Goal: Task Accomplishment & Management: Manage account settings

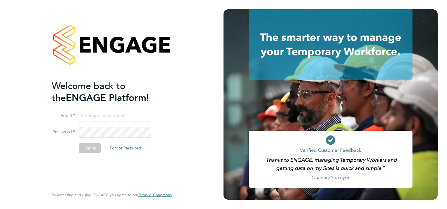
type input "[PERSON_NAME][EMAIL_ADDRESS][DOMAIN_NAME]"
click at [90, 152] on button "Sign In" at bounding box center [90, 148] width 22 height 9
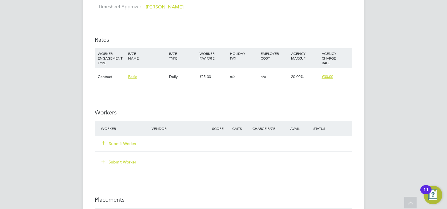
click at [132, 143] on button "Submit Worker" at bounding box center [119, 144] width 35 height 6
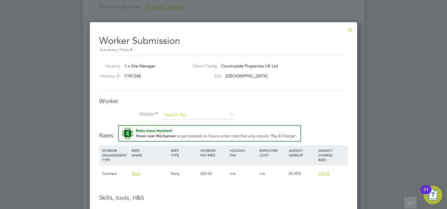
scroll to position [471, 0]
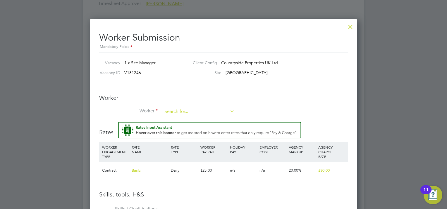
click at [192, 114] on input at bounding box center [198, 112] width 72 height 9
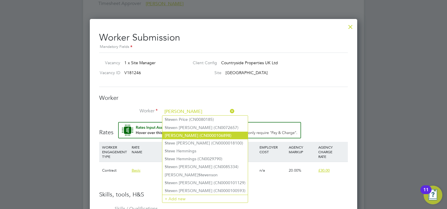
type input "steve"
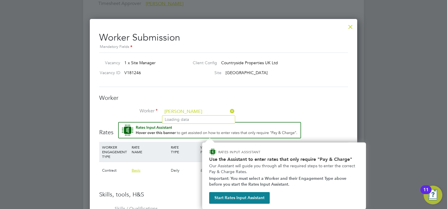
scroll to position [471, 0]
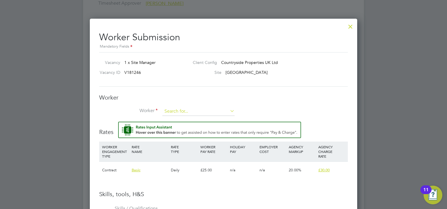
click at [184, 110] on input at bounding box center [198, 111] width 72 height 9
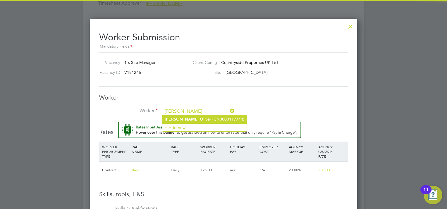
click at [198, 118] on li "Steven Ol iver (CN0000117744)" at bounding box center [204, 119] width 84 height 8
type input "Steven Oliver (CN0000117744)"
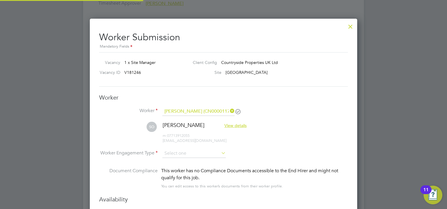
scroll to position [507, 267]
click at [198, 151] on input at bounding box center [193, 154] width 63 height 9
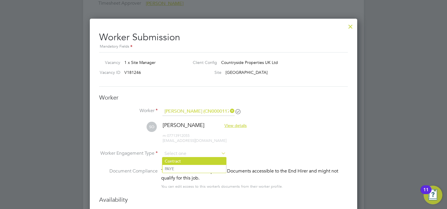
click at [183, 160] on li "Contract" at bounding box center [194, 162] width 64 height 8
type input "Contract"
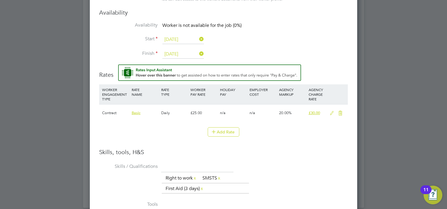
click at [333, 114] on icon at bounding box center [331, 113] width 7 height 5
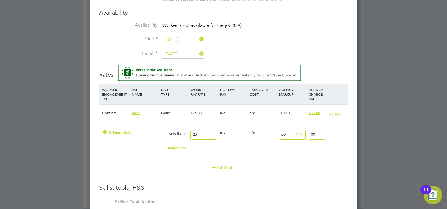
drag, startPoint x: 317, startPoint y: 135, endPoint x: 275, endPoint y: 135, distance: 42.1
click at [275, 135] on div "Primary Rate New Rates: 25 0 n/a 0 n/a 20 0 % 30" at bounding box center [223, 134] width 248 height 15
type input "2"
type input "-16"
type input "21"
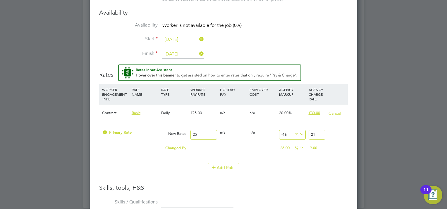
type input "756"
type input "214"
type input "8460"
type input "2140"
type input "756"
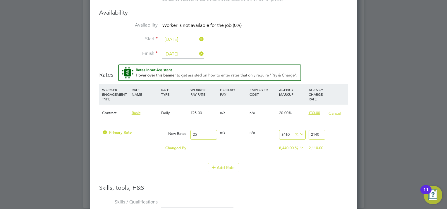
type input "214"
type input "-16"
type input "2"
type input "-92"
type input "2"
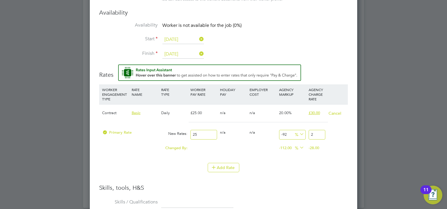
type input "-4"
type input "24"
type input "860"
type input "240"
drag, startPoint x: 204, startPoint y: 135, endPoint x: 172, endPoint y: 135, distance: 31.6
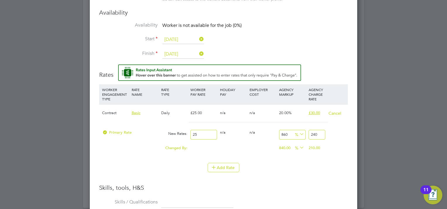
click at [172, 135] on div "Primary Rate New Rates: 25 0 n/a 0 n/a 860 215 % 240" at bounding box center [223, 134] width 248 height 15
type input "2"
type input "19.2"
type input "25"
type input "240"
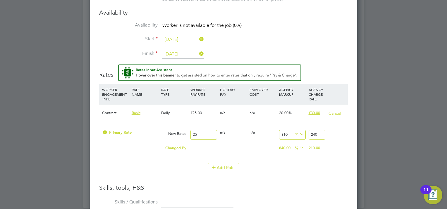
type input "250"
type input "2400"
type input "25"
type input "240"
type input "2"
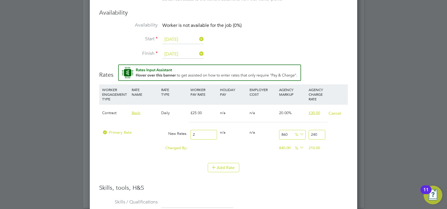
type input "19.2"
type input "22"
type input "211.2"
type input "220"
type input "2112"
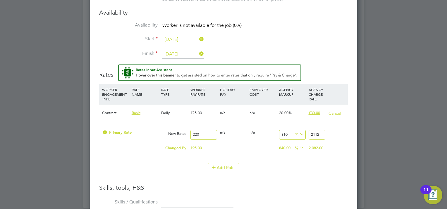
type input "220"
drag, startPoint x: 321, startPoint y: 134, endPoint x: 294, endPoint y: 137, distance: 26.8
click at [294, 137] on div "Primary Rate New Rates: 220 0 n/a 0 n/a 860 1892 % 2112" at bounding box center [223, 134] width 248 height 15
type input "-99.0909090909091"
type input "2"
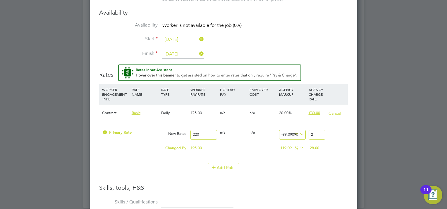
type input "-89.0909090909091"
type input "24"
type input "9.090909090909092"
type input "240"
click at [322, 159] on li "WORKER ENGAGEMENT TYPE RATE NAME RATE TYPE WORKER PAY RATE HOLIDAY PAY EMPLOYER…" at bounding box center [223, 123] width 248 height 79
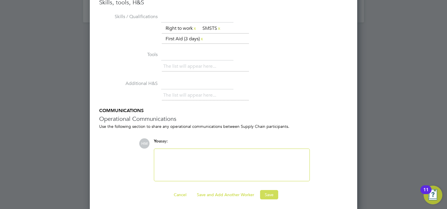
click at [269, 192] on button "Save" at bounding box center [269, 194] width 18 height 9
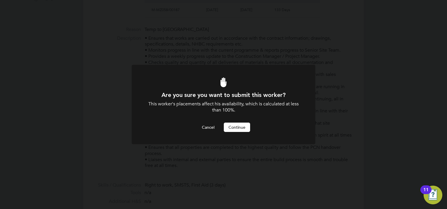
click at [238, 131] on button "Continue" at bounding box center [237, 127] width 26 height 9
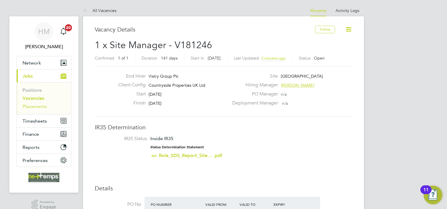
click at [35, 106] on link "Placements" at bounding box center [35, 107] width 24 height 6
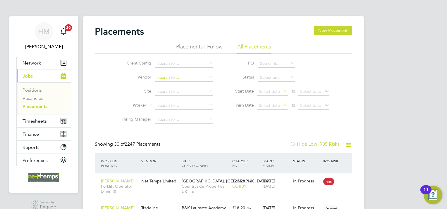
scroll to position [22, 41]
click at [167, 103] on input at bounding box center [184, 106] width 58 height 8
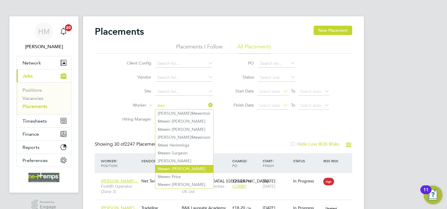
click at [182, 168] on li "Stev en Oliver" at bounding box center [184, 169] width 58 height 8
type input "[PERSON_NAME]"
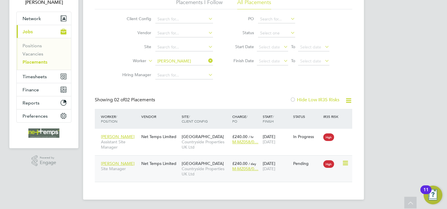
click at [258, 172] on div "£240.00 / day M-MZ058/0…" at bounding box center [246, 166] width 30 height 16
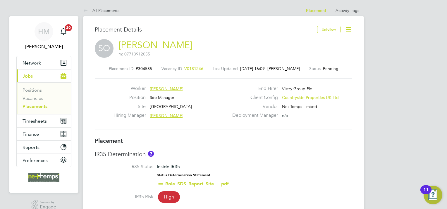
drag, startPoint x: 38, startPoint y: 105, endPoint x: 77, endPoint y: 105, distance: 38.6
click at [38, 105] on link "Placements" at bounding box center [35, 107] width 25 height 6
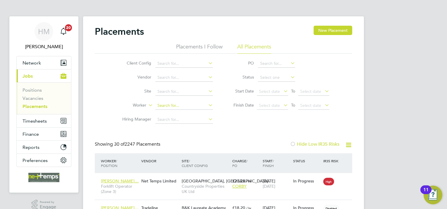
scroll to position [3, 3]
click at [163, 108] on input at bounding box center [184, 106] width 58 height 8
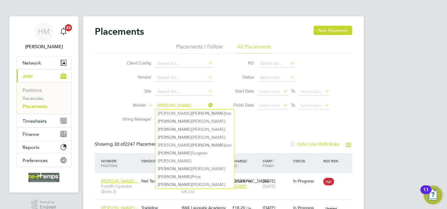
drag, startPoint x: 178, startPoint y: 167, endPoint x: 224, endPoint y: 143, distance: 51.3
click at [178, 167] on li "[PERSON_NAME]" at bounding box center [194, 169] width 79 height 8
type input "[PERSON_NAME]"
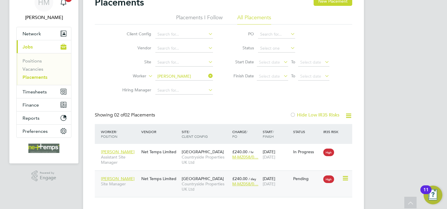
click at [348, 178] on icon at bounding box center [345, 178] width 6 height 7
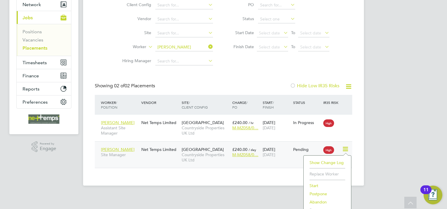
click at [312, 184] on li "Start" at bounding box center [327, 186] width 42 height 8
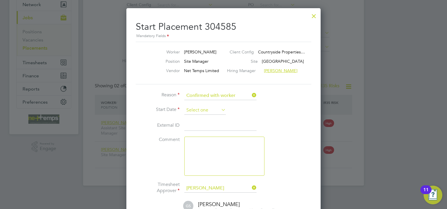
click at [201, 109] on input at bounding box center [205, 110] width 42 height 9
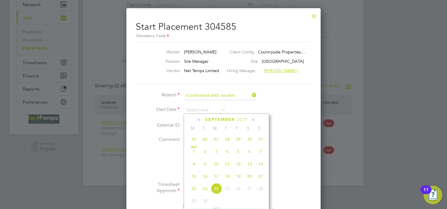
click at [217, 182] on span "17" at bounding box center [215, 176] width 11 height 11
type input "[DATE]"
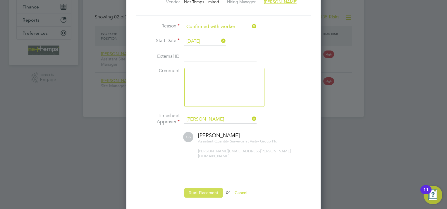
click at [196, 189] on button "Start Placement" at bounding box center [203, 192] width 39 height 9
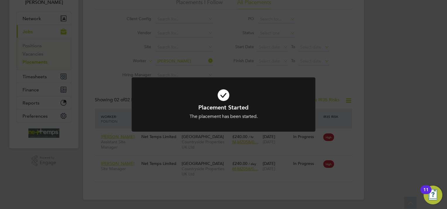
click at [405, 101] on div "Placement Started The placement has been started. Cancel Okay" at bounding box center [223, 104] width 447 height 209
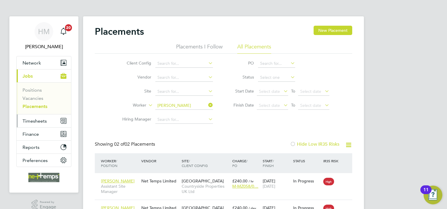
click at [30, 123] on span "Timesheets" at bounding box center [35, 121] width 24 height 6
click at [37, 117] on button "Timesheets" at bounding box center [44, 121] width 54 height 13
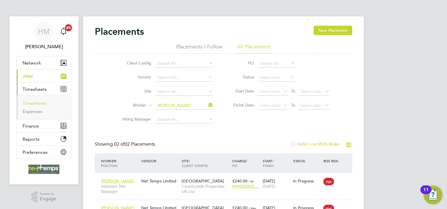
click at [38, 103] on link "Timesheets" at bounding box center [35, 104] width 24 height 6
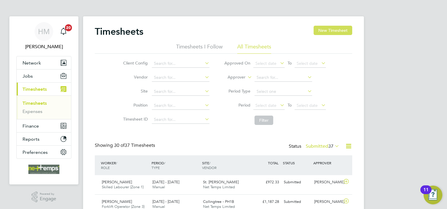
click at [329, 30] on button "New Timesheet" at bounding box center [332, 30] width 39 height 9
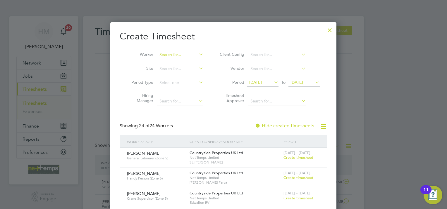
drag, startPoint x: 172, startPoint y: 57, endPoint x: 167, endPoint y: 55, distance: 4.9
click at [172, 56] on input at bounding box center [180, 55] width 46 height 8
click at [179, 61] on li "[PERSON_NAME]" at bounding box center [182, 63] width 51 height 8
type input "[PERSON_NAME]"
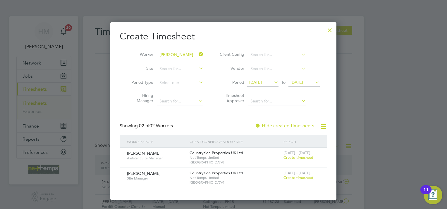
click at [288, 178] on span "Create timesheet" at bounding box center [298, 177] width 30 height 5
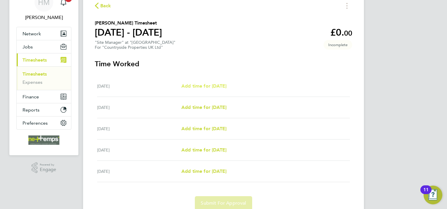
click at [221, 87] on span "Add time for [DATE]" at bounding box center [203, 86] width 45 height 6
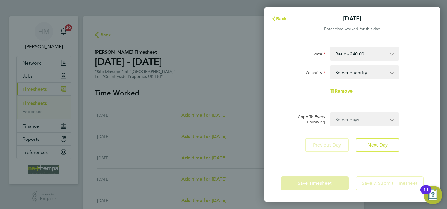
click at [374, 72] on select "Select quantity 0.5 1" at bounding box center [360, 72] width 61 height 13
select select "1"
click at [330, 66] on select "Select quantity 0.5 1" at bounding box center [360, 72] width 61 height 13
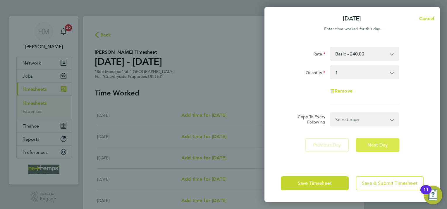
drag, startPoint x: 374, startPoint y: 144, endPoint x: 373, endPoint y: 122, distance: 22.0
click at [374, 143] on span "Next Day" at bounding box center [377, 145] width 20 height 6
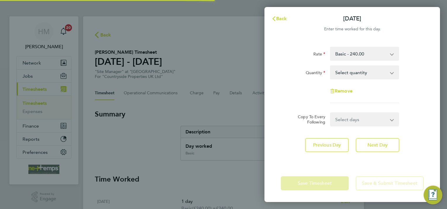
click at [350, 72] on select "Select quantity 0.5 1" at bounding box center [360, 72] width 61 height 13
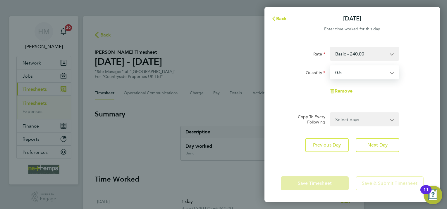
click at [330, 66] on select "Select quantity 0.5 1" at bounding box center [360, 72] width 61 height 13
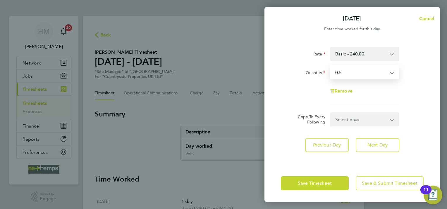
click at [344, 75] on select "Select quantity 0.5 1" at bounding box center [360, 72] width 61 height 13
select select "1"
click at [330, 66] on select "Select quantity 0.5 1" at bounding box center [360, 72] width 61 height 13
drag, startPoint x: 374, startPoint y: 143, endPoint x: 372, endPoint y: 119, distance: 23.7
click at [374, 143] on span "Next Day" at bounding box center [377, 145] width 20 height 6
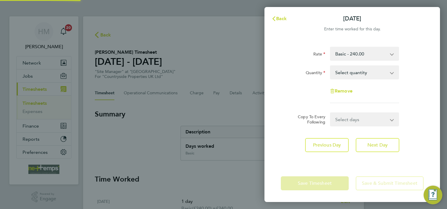
drag, startPoint x: 361, startPoint y: 78, endPoint x: 354, endPoint y: 78, distance: 7.0
click at [348, 74] on select "Select quantity 0.5 1" at bounding box center [360, 72] width 61 height 13
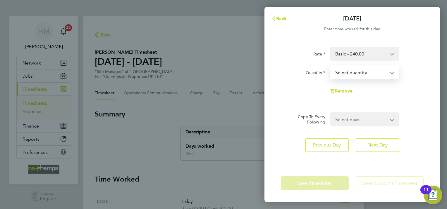
select select "1"
click at [330, 66] on select "Select quantity 0.5 1" at bounding box center [360, 72] width 61 height 13
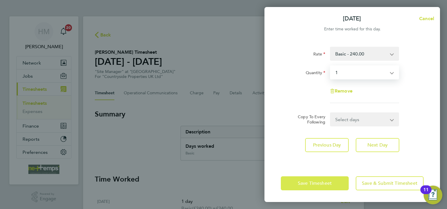
click at [314, 182] on span "Save Timesheet" at bounding box center [315, 184] width 34 height 6
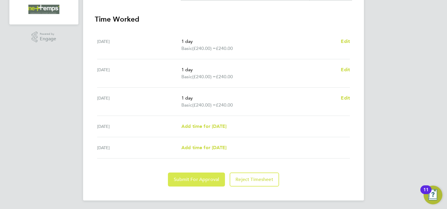
click at [186, 182] on button "Submit For Approval" at bounding box center [196, 180] width 57 height 14
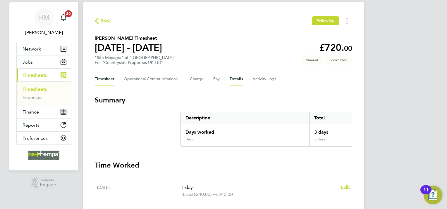
click at [240, 79] on button "Details" at bounding box center [235, 79] width 13 height 14
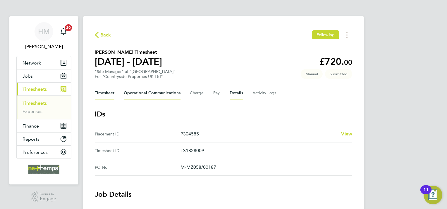
drag, startPoint x: 107, startPoint y: 92, endPoint x: 136, endPoint y: 95, distance: 28.9
click at [107, 92] on button "Timesheet" at bounding box center [105, 93] width 20 height 14
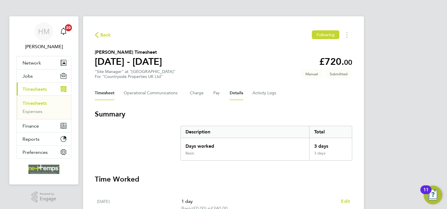
click at [229, 92] on button "Details" at bounding box center [235, 93] width 13 height 14
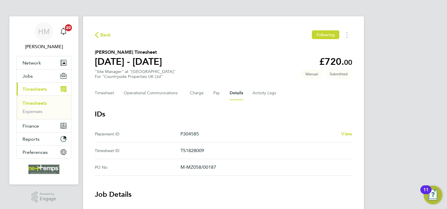
click at [102, 34] on span "Back" at bounding box center [105, 35] width 11 height 7
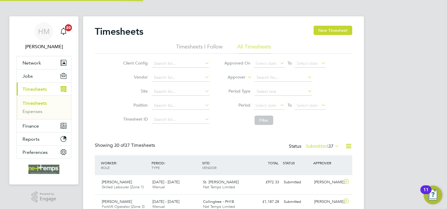
scroll to position [15, 51]
click at [322, 146] on label "Submitted 37" at bounding box center [322, 147] width 34 height 6
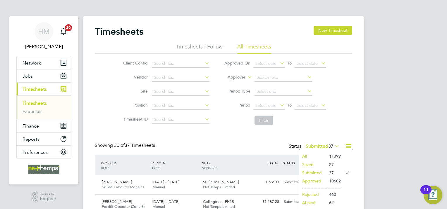
click at [315, 180] on li "Approved" at bounding box center [312, 181] width 27 height 8
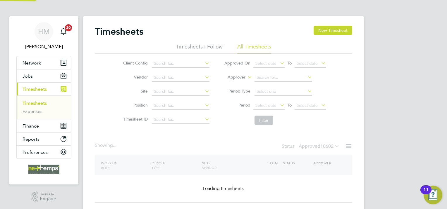
click at [347, 146] on icon at bounding box center [348, 146] width 7 height 7
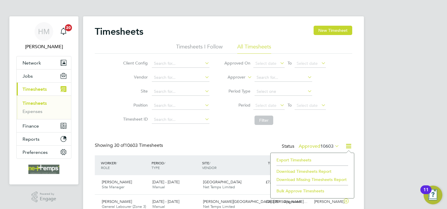
click at [299, 158] on li "Export Timesheets" at bounding box center [311, 160] width 77 height 8
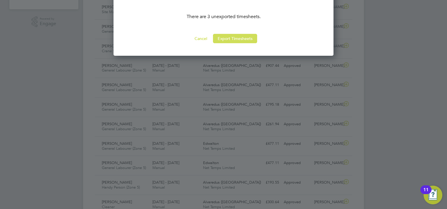
click at [234, 40] on button "Export Timesheets" at bounding box center [235, 38] width 44 height 9
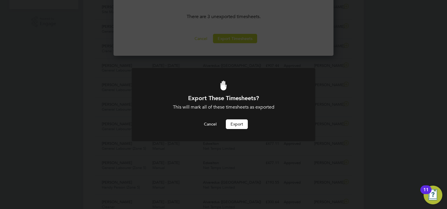
click at [234, 126] on button "Export" at bounding box center [237, 124] width 22 height 9
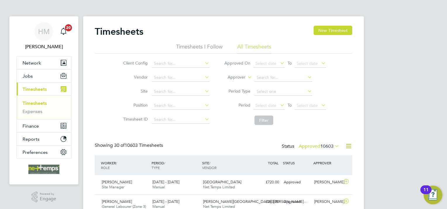
drag, startPoint x: 391, startPoint y: 77, endPoint x: 352, endPoint y: 58, distance: 42.9
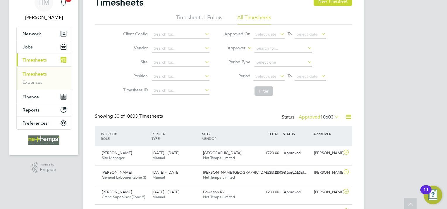
scroll to position [0, 0]
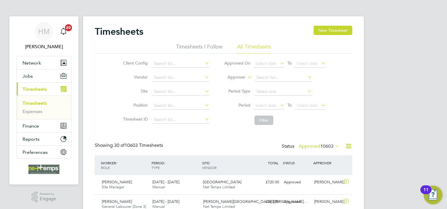
click at [37, 103] on link "Timesheets" at bounding box center [35, 104] width 24 height 6
click at [327, 29] on button "New Timesheet" at bounding box center [332, 30] width 39 height 9
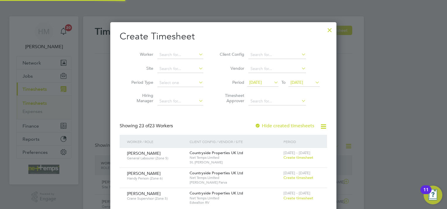
scroll to position [819, 226]
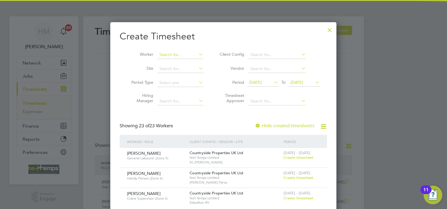
click at [174, 54] on input at bounding box center [180, 55] width 46 height 8
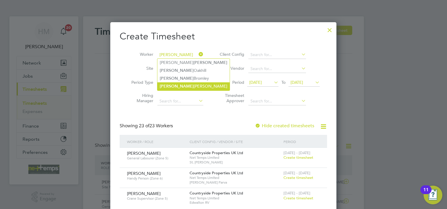
click at [183, 85] on li "[PERSON_NAME]" at bounding box center [193, 86] width 72 height 8
type input "[PERSON_NAME]"
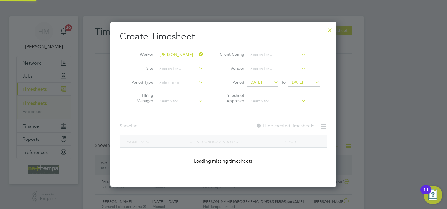
scroll to position [165, 226]
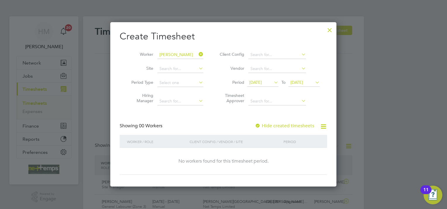
drag, startPoint x: 281, startPoint y: 126, endPoint x: 275, endPoint y: 103, distance: 24.0
click at [281, 126] on label "Hide created timesheets" at bounding box center [284, 126] width 59 height 6
click at [262, 82] on span "[DATE]" at bounding box center [255, 82] width 13 height 5
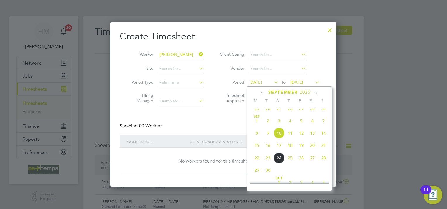
drag, startPoint x: 257, startPoint y: 152, endPoint x: 262, endPoint y: 145, distance: 8.7
click at [257, 151] on span "15" at bounding box center [256, 145] width 11 height 11
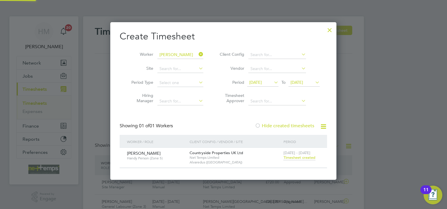
scroll to position [3, 3]
click at [295, 158] on span "Timesheet created" at bounding box center [299, 157] width 32 height 5
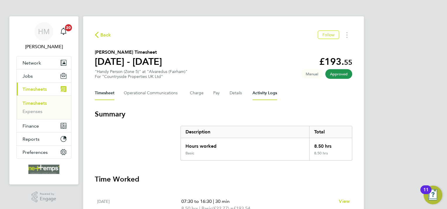
click at [254, 94] on Logs-tab "Activity Logs" at bounding box center [264, 93] width 25 height 14
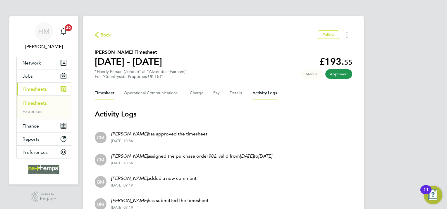
click at [103, 94] on button "Timesheet" at bounding box center [105, 93] width 20 height 14
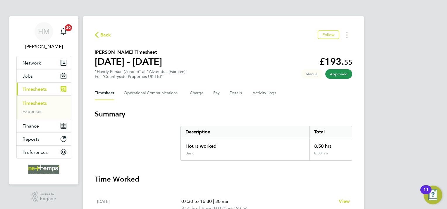
click at [222, 93] on div "Timesheet Operational Communications Charge Pay Details Activity Logs" at bounding box center [223, 93] width 257 height 14
click at [216, 94] on button "Pay" at bounding box center [216, 93] width 7 height 14
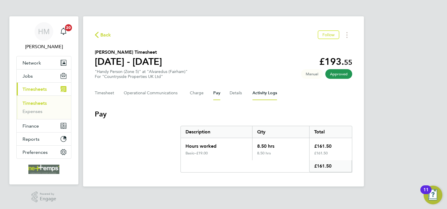
click at [272, 99] on Logs-tab "Activity Logs" at bounding box center [264, 93] width 25 height 14
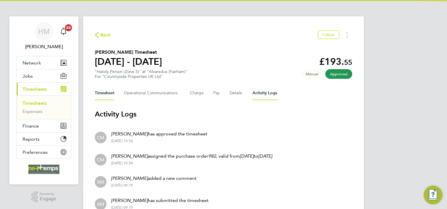
drag, startPoint x: 109, startPoint y: 91, endPoint x: 188, endPoint y: 105, distance: 80.2
click at [109, 91] on button "Timesheet" at bounding box center [105, 93] width 20 height 14
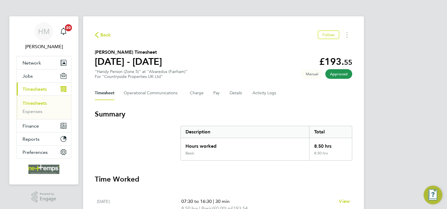
scroll to position [167, 0]
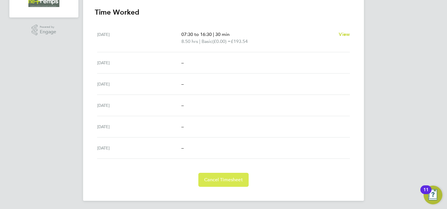
click at [219, 177] on span "Cancel Timesheet" at bounding box center [223, 180] width 39 height 6
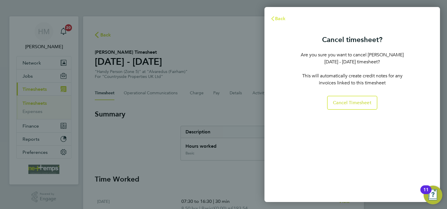
click at [280, 16] on span "Back" at bounding box center [280, 19] width 11 height 6
